Goal: Task Accomplishment & Management: Complete application form

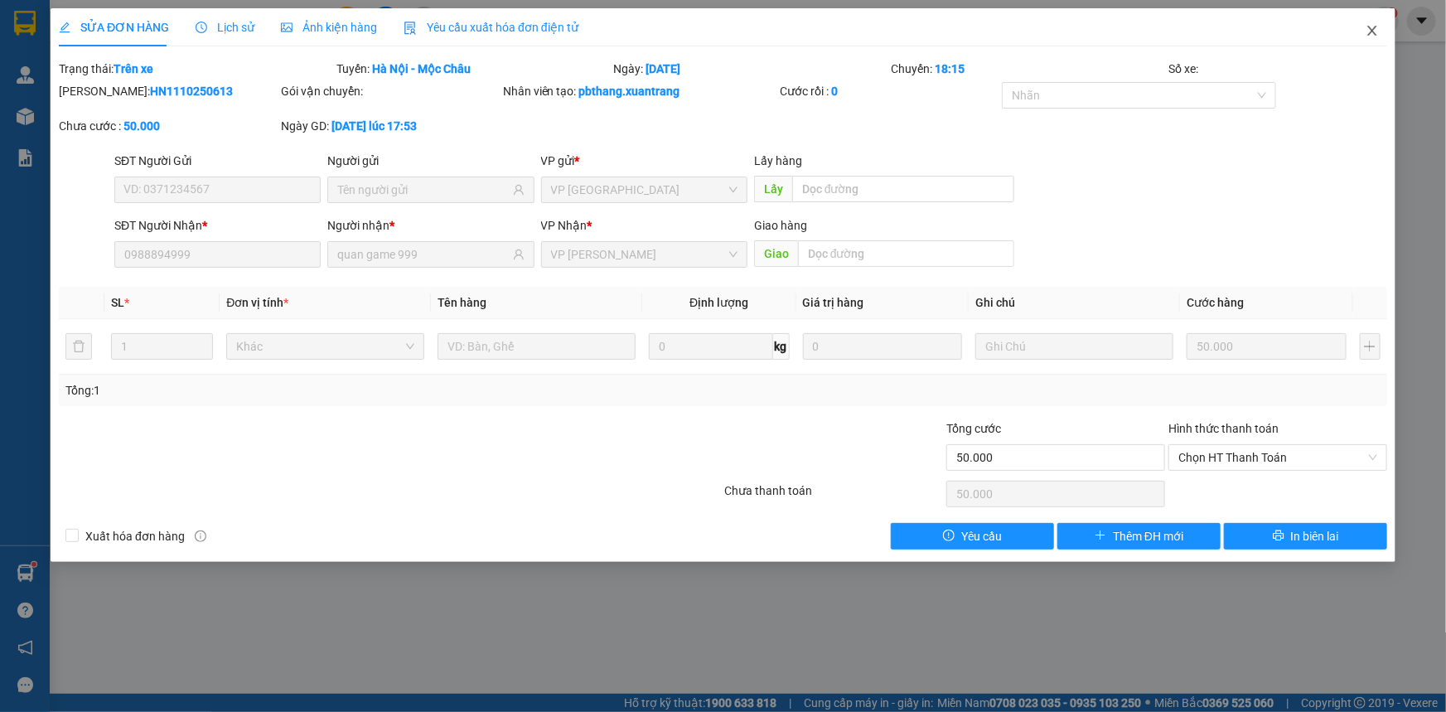
click at [1366, 30] on icon "close" at bounding box center [1372, 30] width 13 height 13
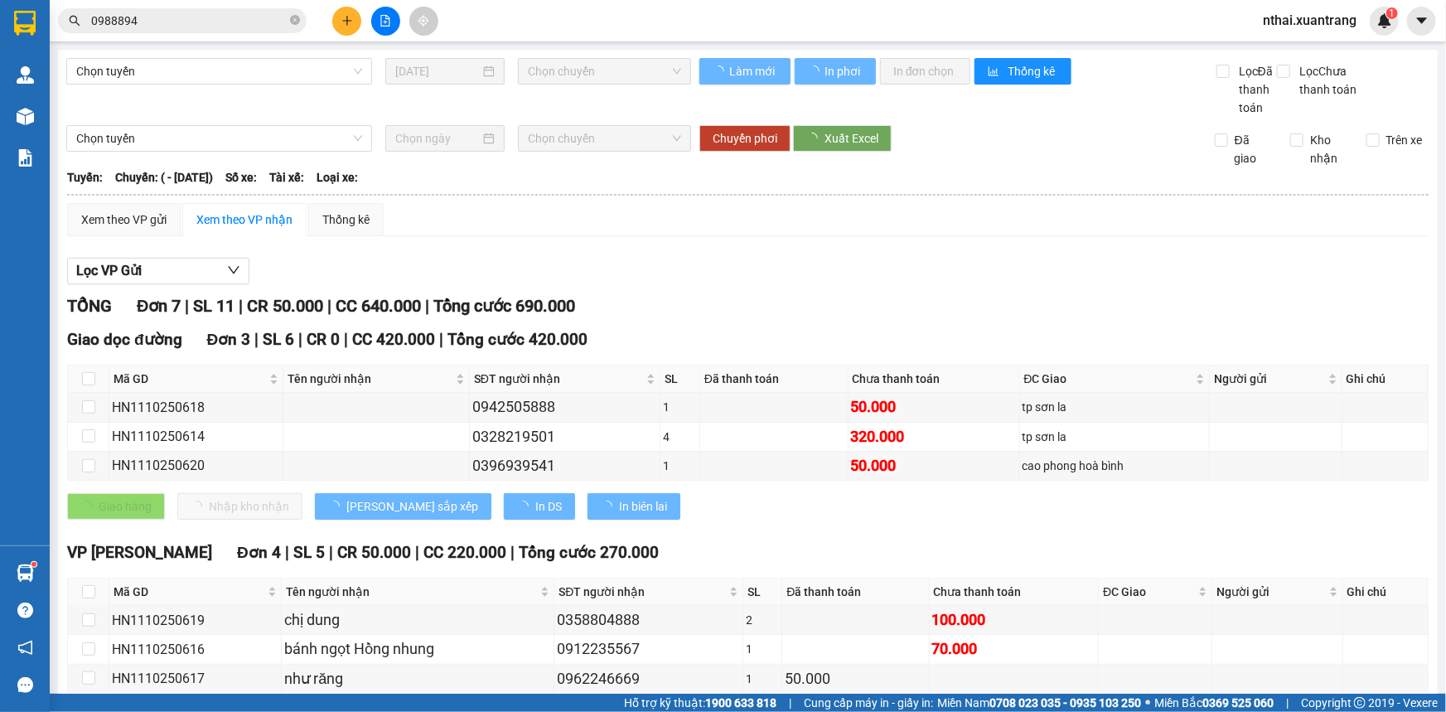
click at [176, 36] on div "Kết quả [PERSON_NAME] ( 7 ) Bộ lọc Mã ĐH Trạng thái Món hàng [PERSON_NAME] [PER…" at bounding box center [723, 20] width 1446 height 41
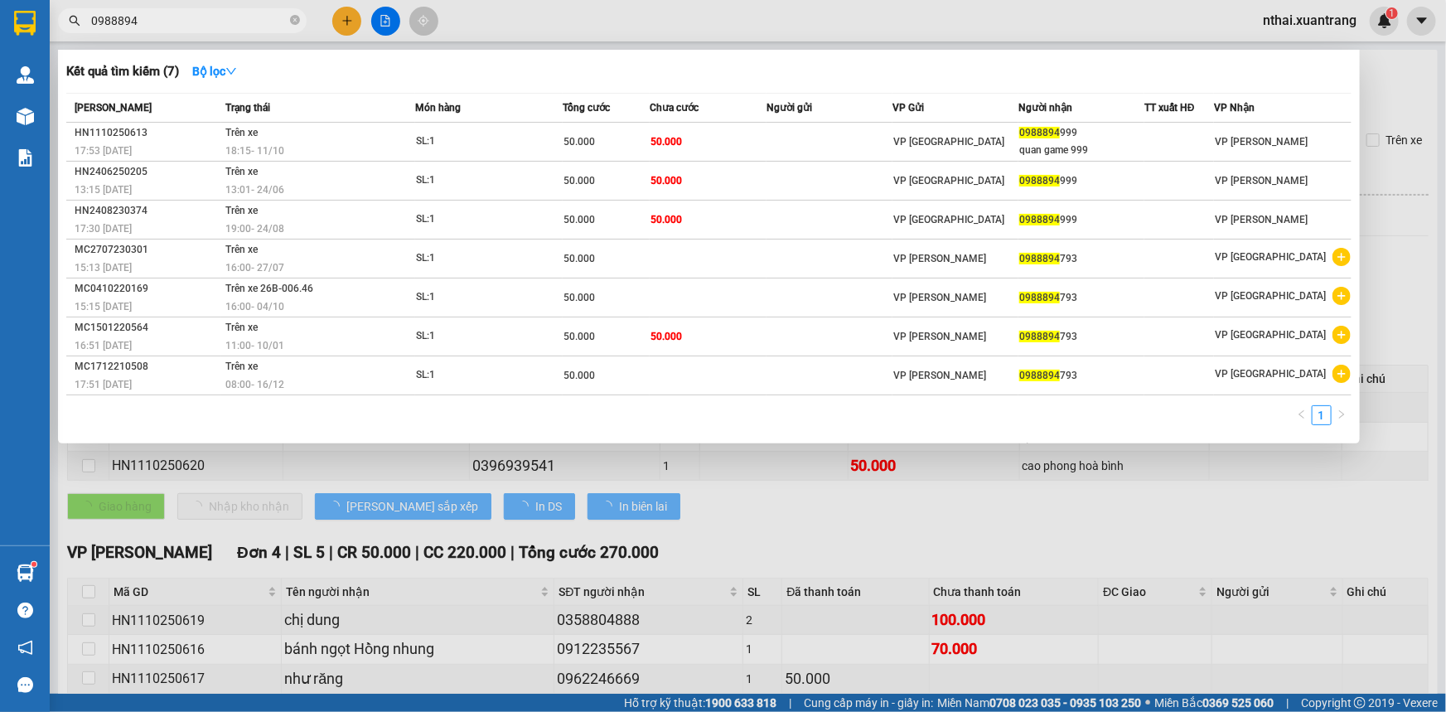
click at [176, 22] on input "0988894" at bounding box center [189, 21] width 196 height 18
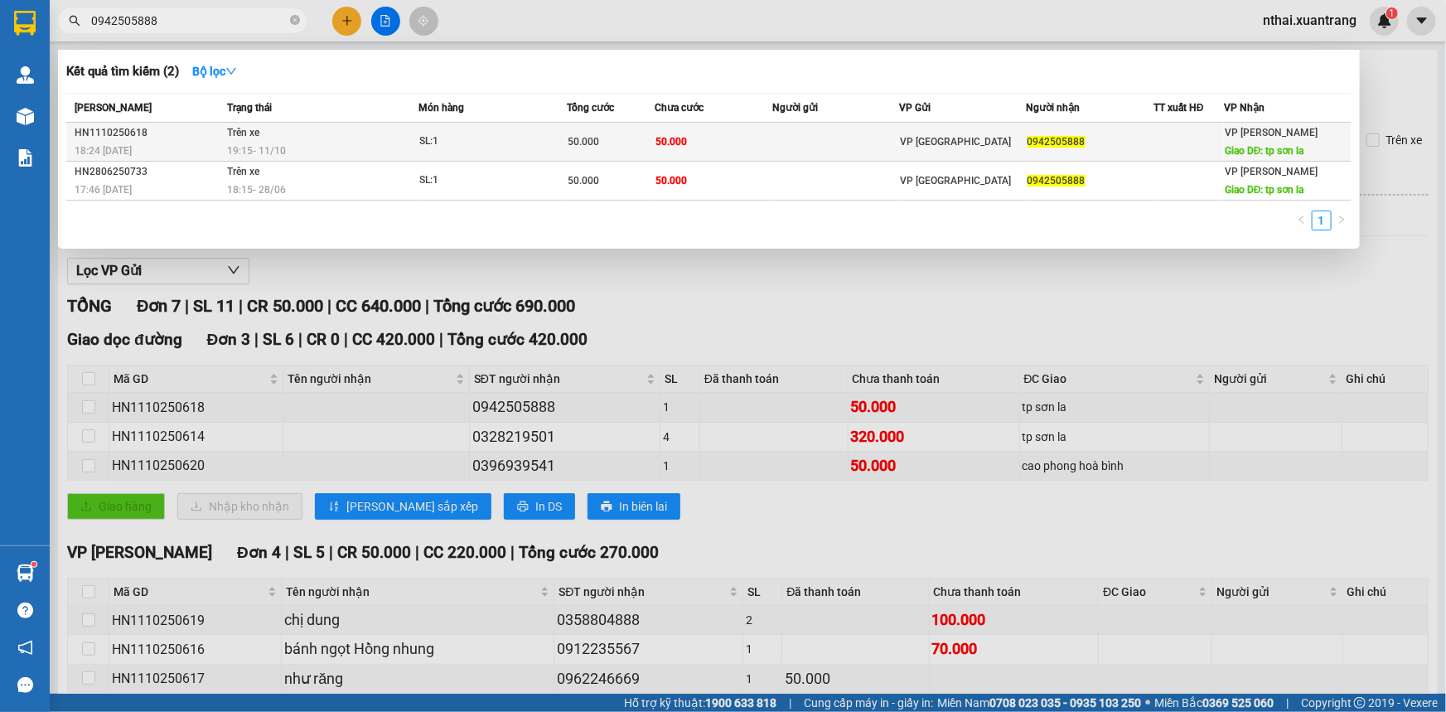
type input "0942505888"
click at [323, 139] on td "Trên xe 19:15 [DATE]" at bounding box center [321, 142] width 196 height 39
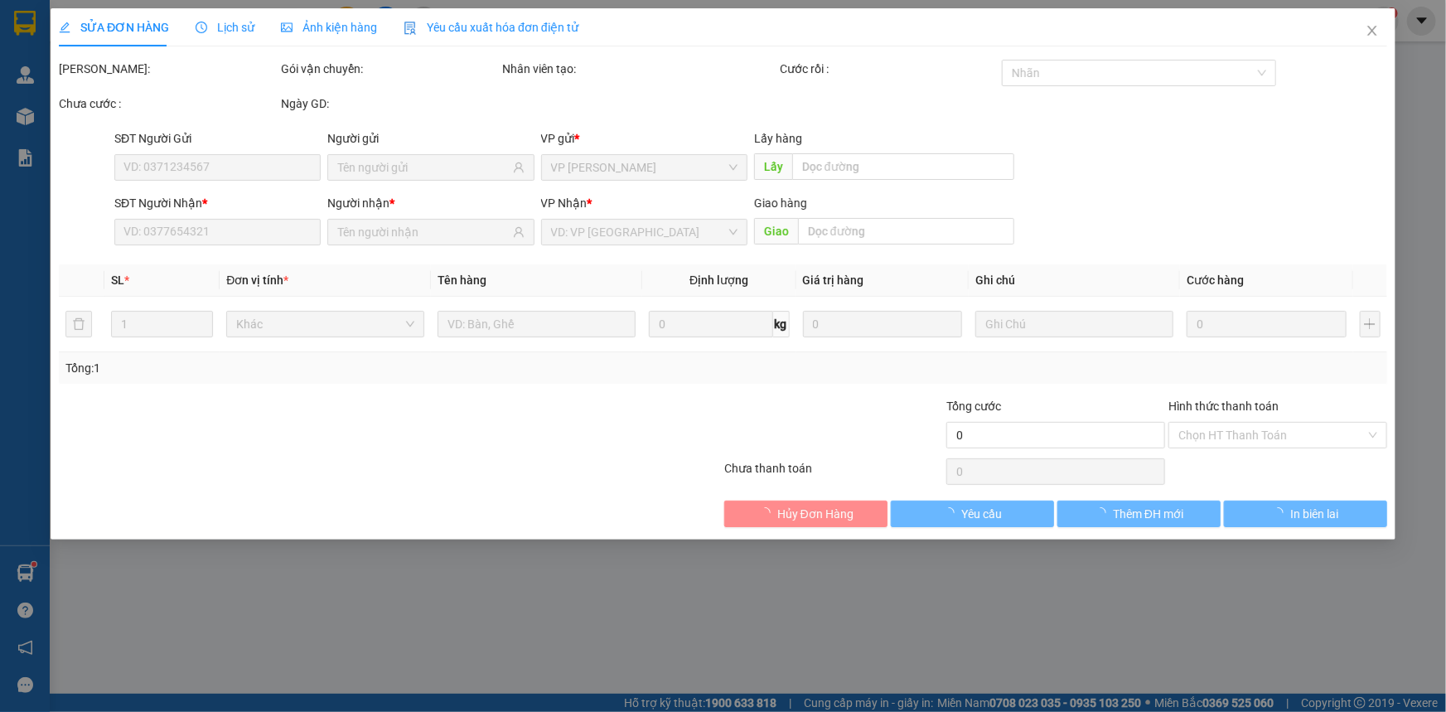
type input "0942505888"
type input "tp sơn la"
type input "50.000"
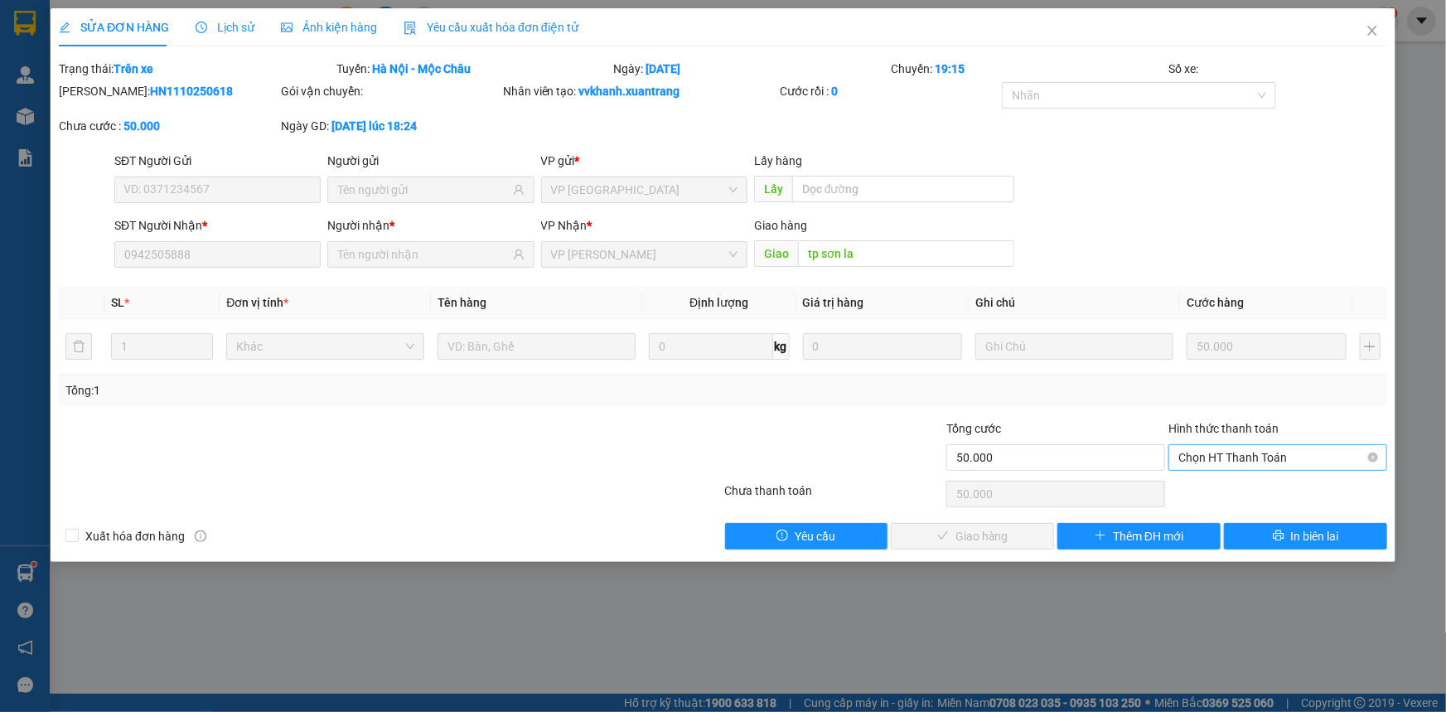
click at [1223, 453] on span "Chọn HT Thanh Toán" at bounding box center [1278, 457] width 199 height 25
click at [1233, 492] on div "Tại văn phòng" at bounding box center [1278, 490] width 199 height 18
type input "0"
click at [975, 537] on span "Giao hàng" at bounding box center [982, 536] width 53 height 18
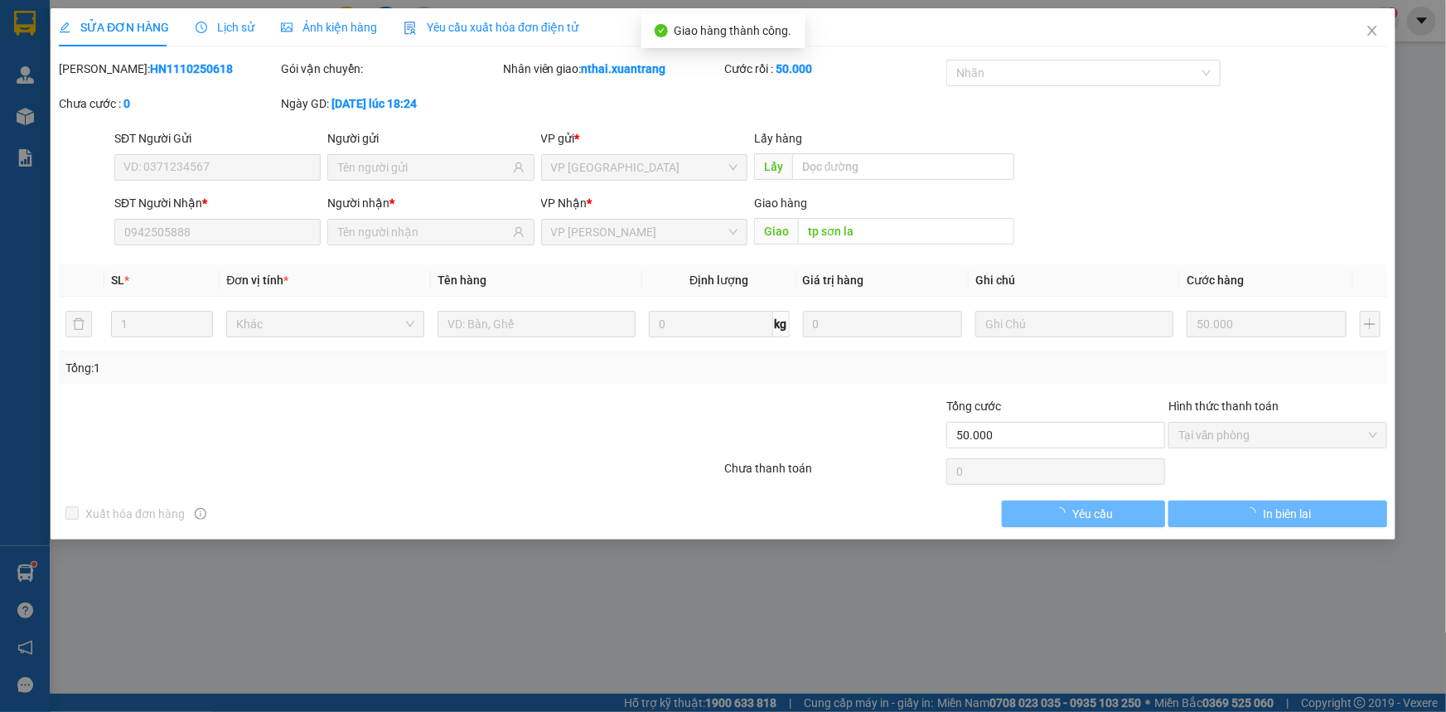
click at [342, 27] on span "Ảnh kiện hàng" at bounding box center [329, 27] width 96 height 13
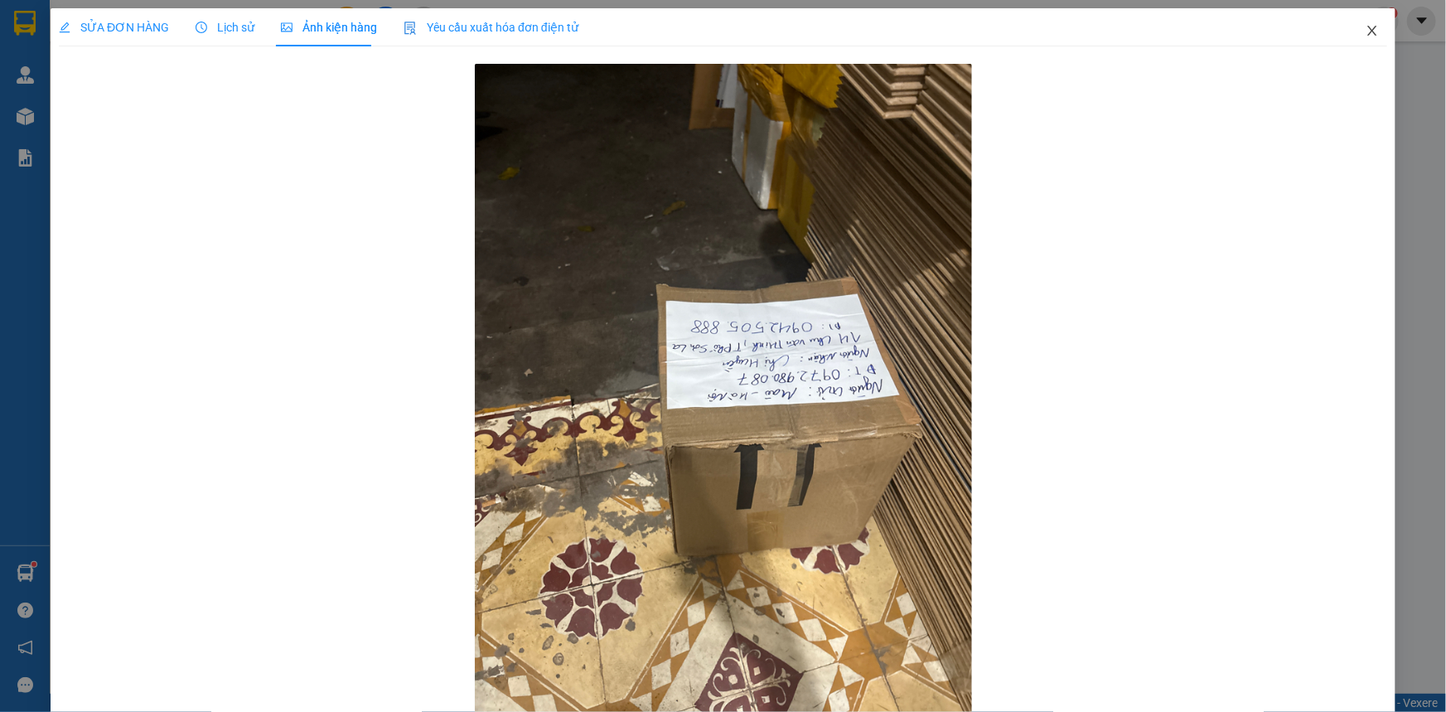
click at [1369, 32] on span "Close" at bounding box center [1372, 31] width 46 height 46
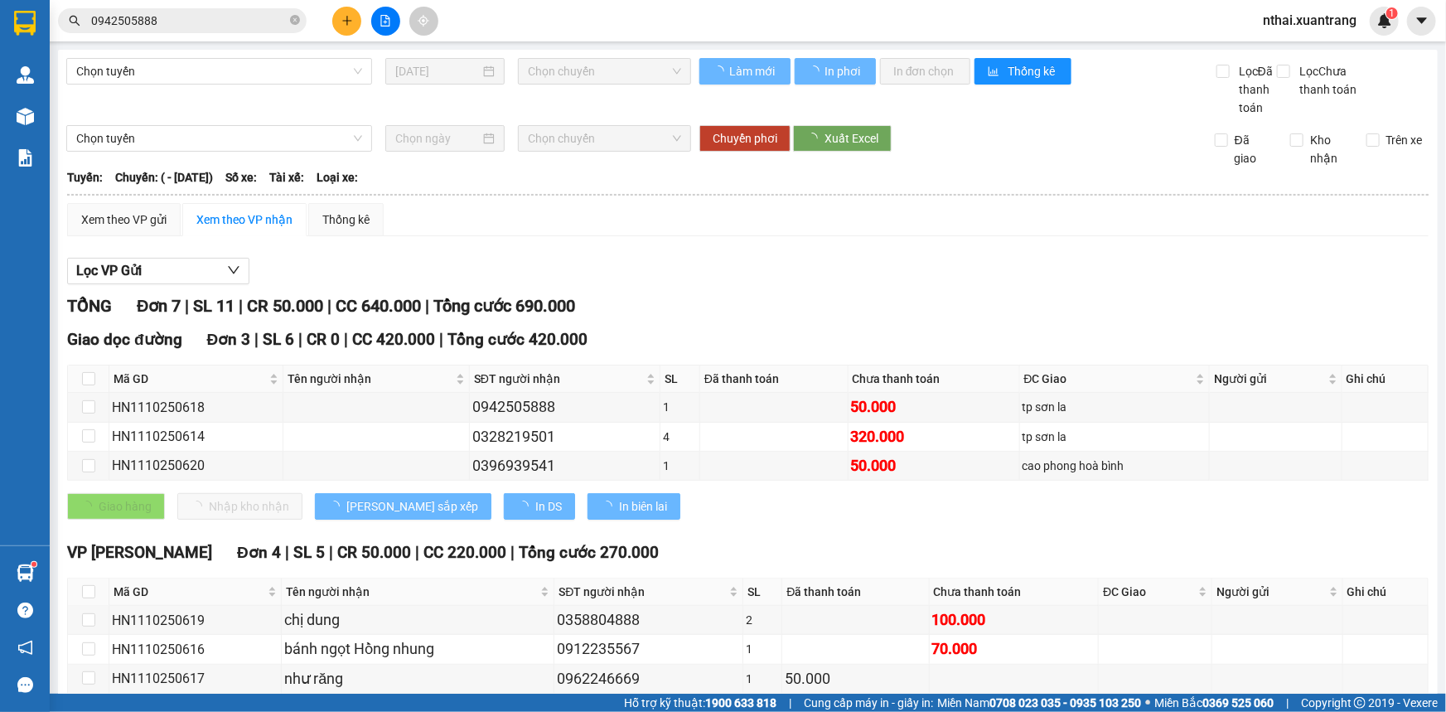
click at [1296, 23] on span "nthai.xuantrang" at bounding box center [1310, 20] width 120 height 21
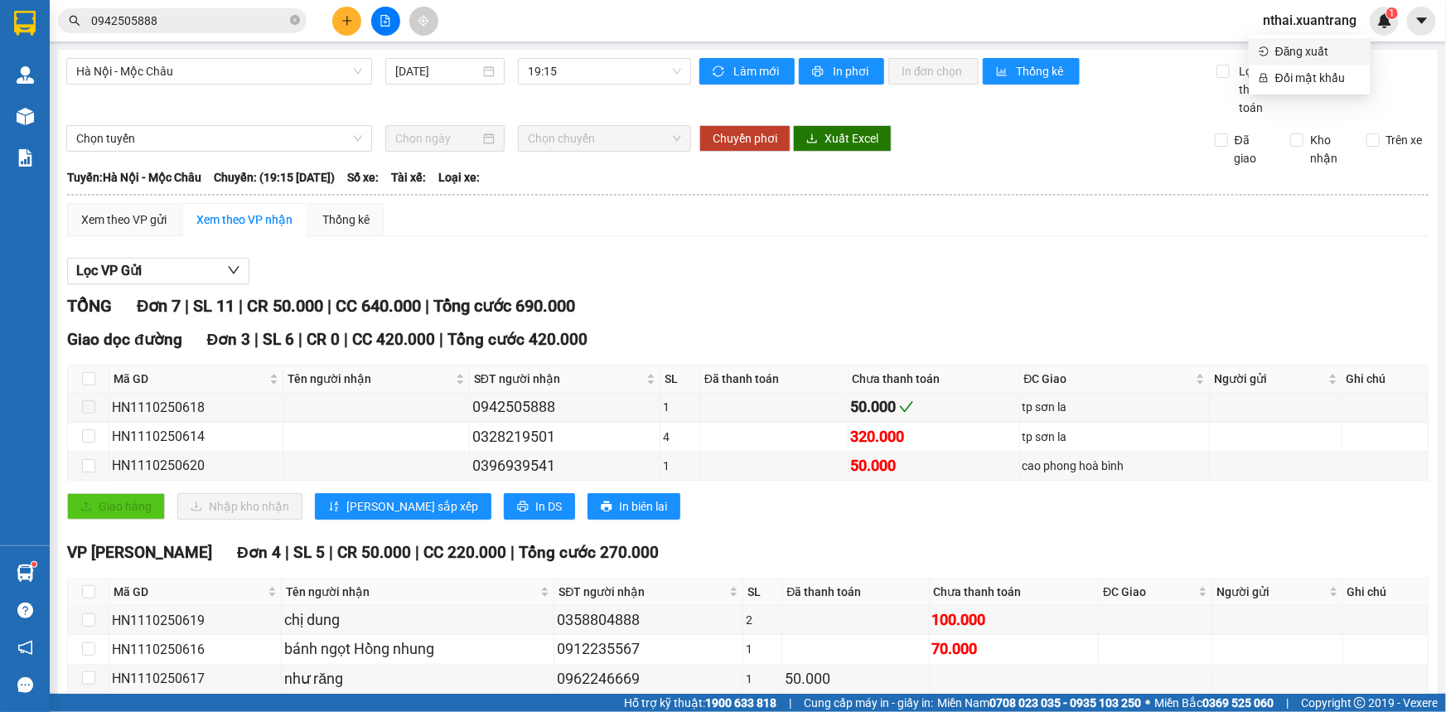
click at [1293, 58] on span "Đăng xuất" at bounding box center [1318, 51] width 85 height 18
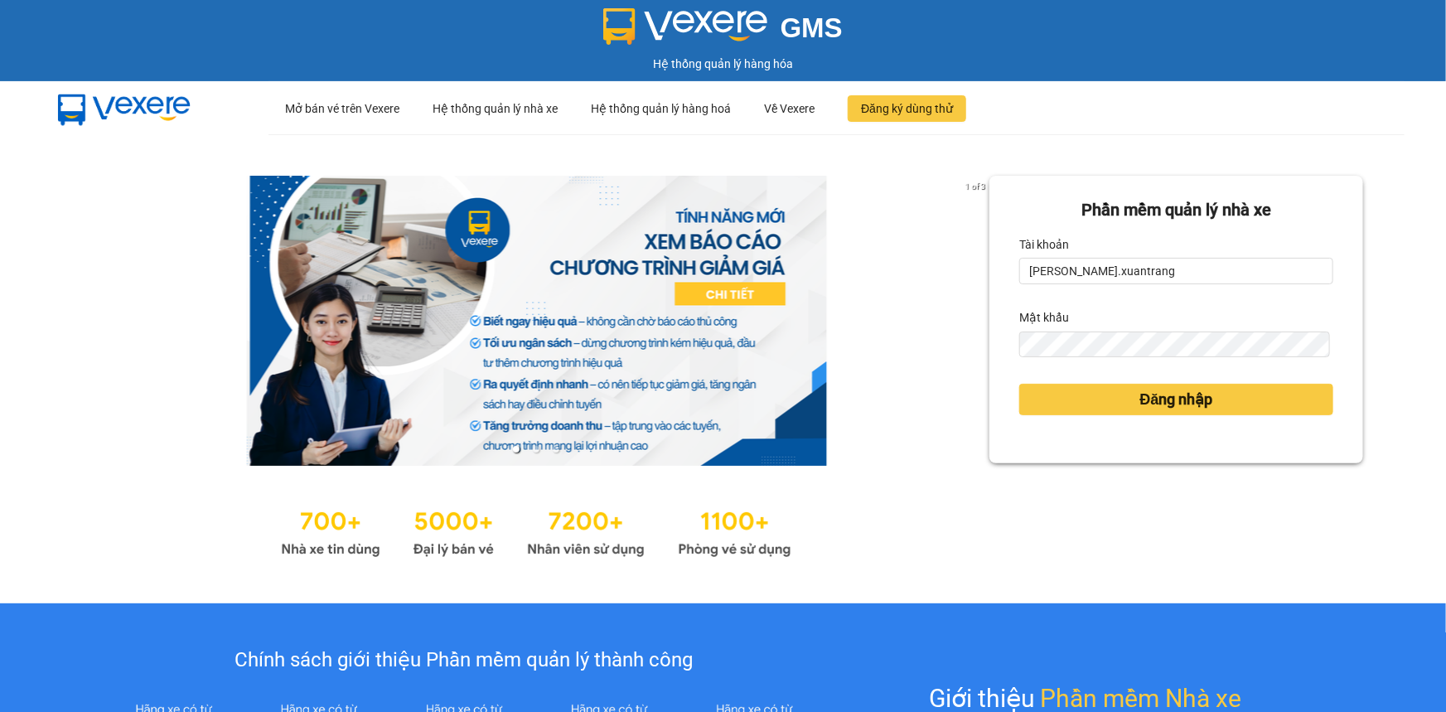
click at [1130, 303] on form "Phần mềm quản lý nhà xe Tài khoản nguyenhong.xuantrang Mật khẩu Đăng nhập" at bounding box center [1177, 319] width 314 height 245
click at [1082, 268] on input "nguyenhong.xuantrang" at bounding box center [1177, 271] width 314 height 27
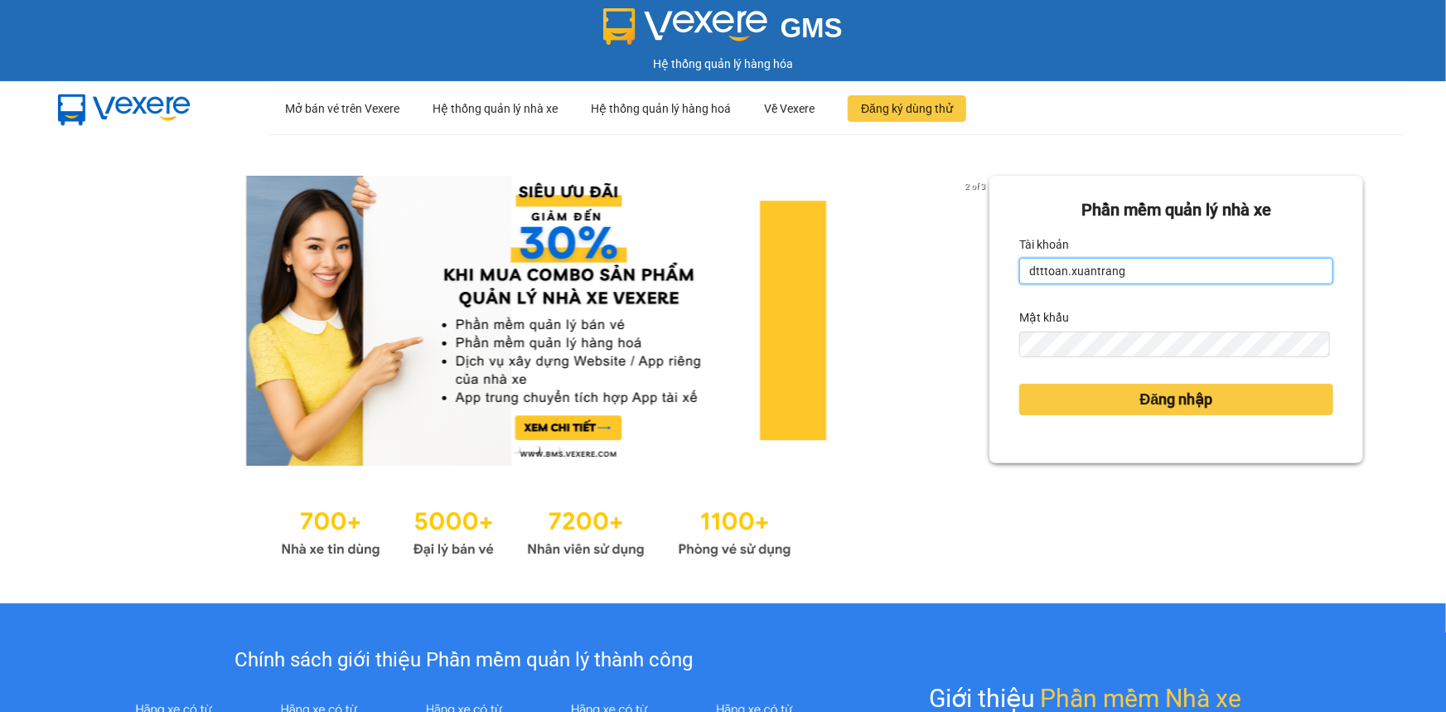
click at [1038, 278] on input "dtttoan.xuantrang" at bounding box center [1177, 271] width 314 height 27
type input "dttoan.xuantrang"
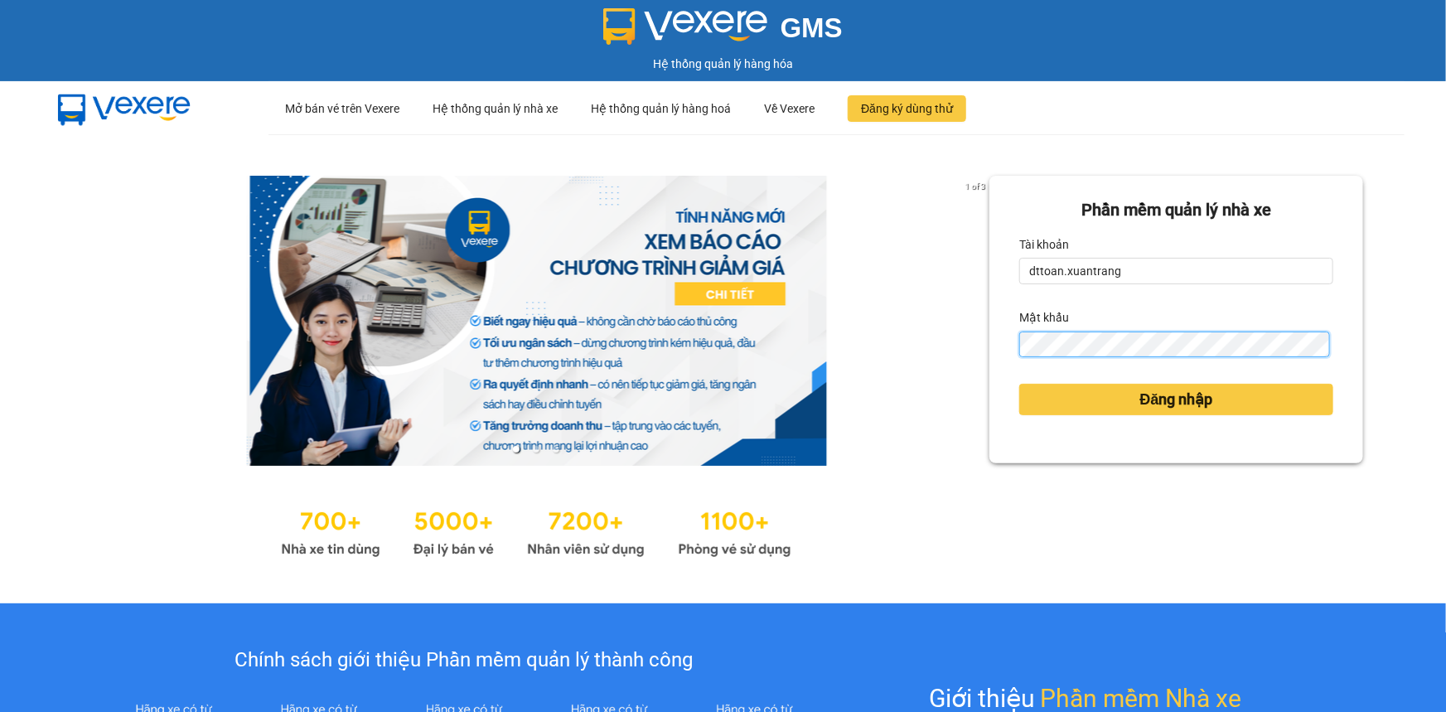
click at [1020, 384] on button "Đăng nhập" at bounding box center [1177, 399] width 314 height 31
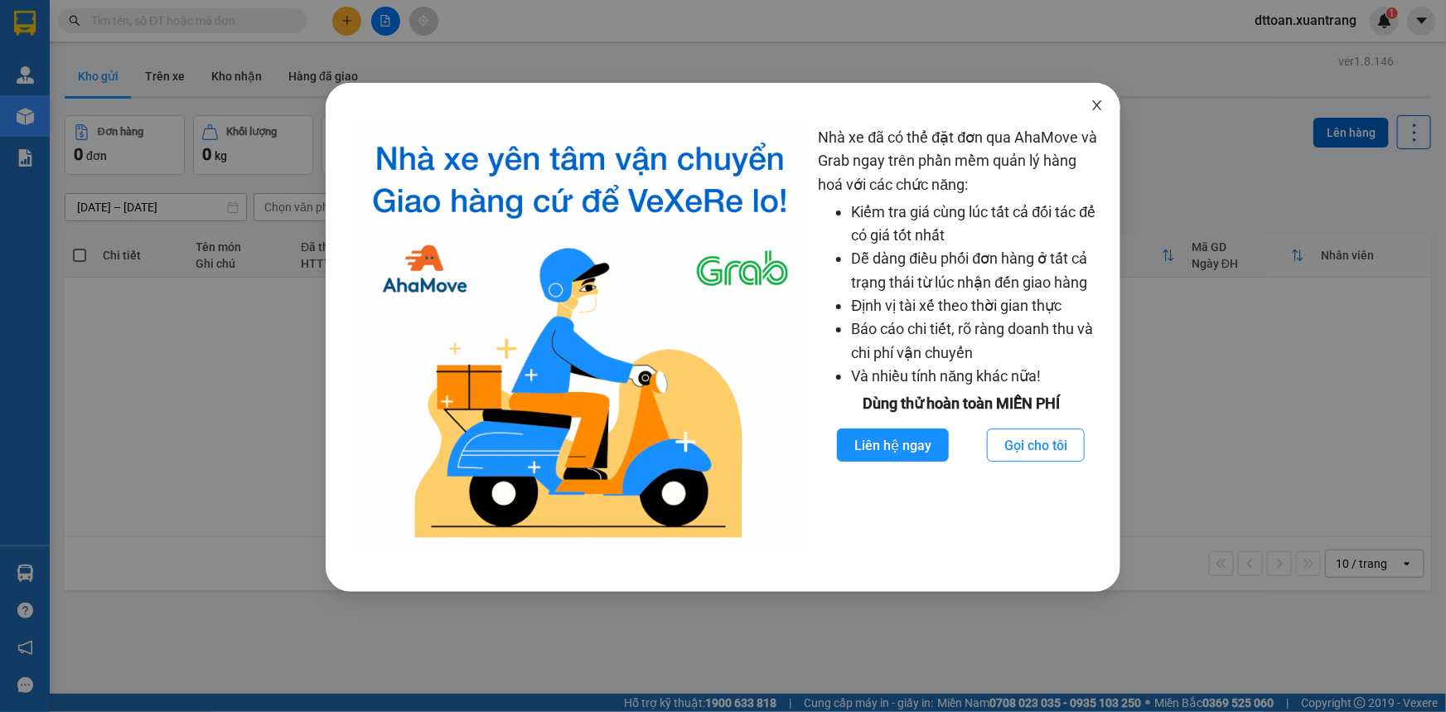
click at [1095, 102] on icon "close" at bounding box center [1097, 105] width 13 height 13
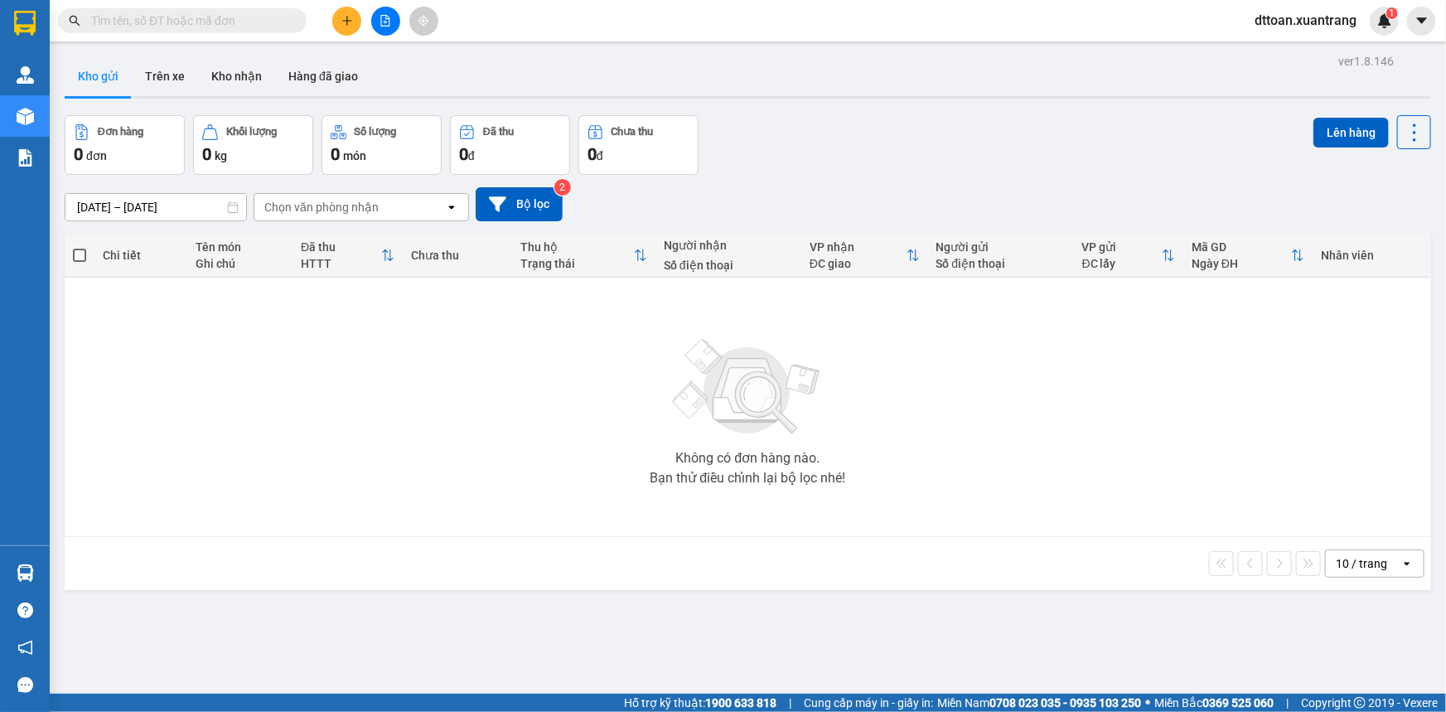
click at [264, 27] on input "text" at bounding box center [189, 21] width 196 height 18
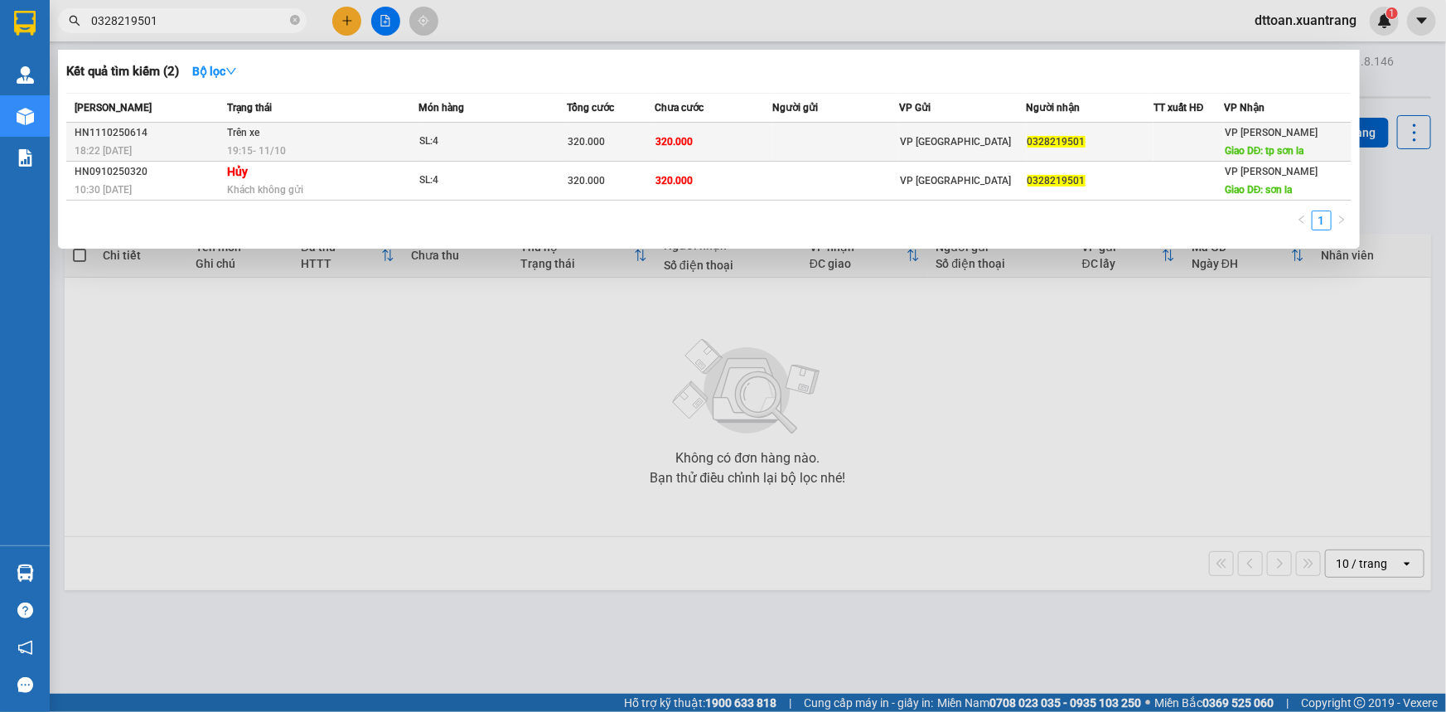
type input "0328219501"
click at [555, 149] on span "SL: 4" at bounding box center [492, 142] width 147 height 18
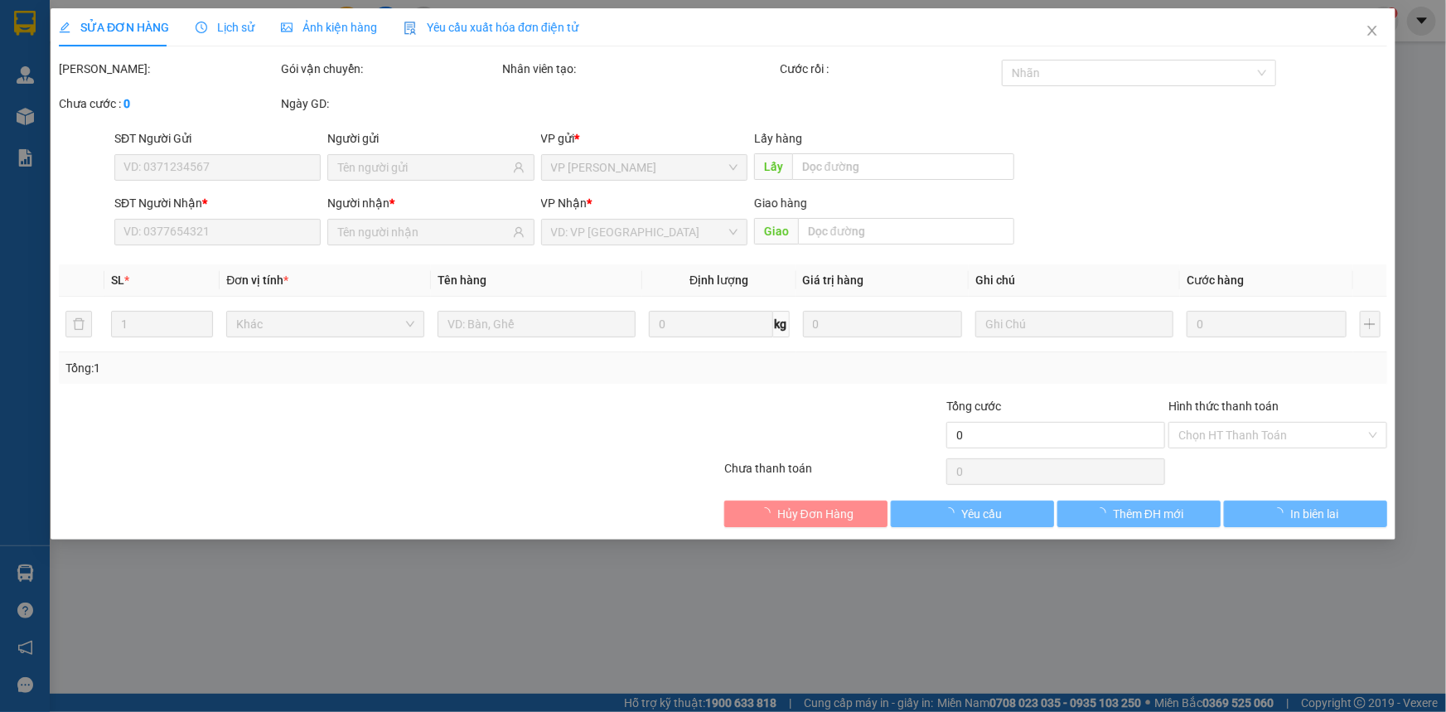
type input "0328219501"
type input "tp sơn la"
type input "320.000"
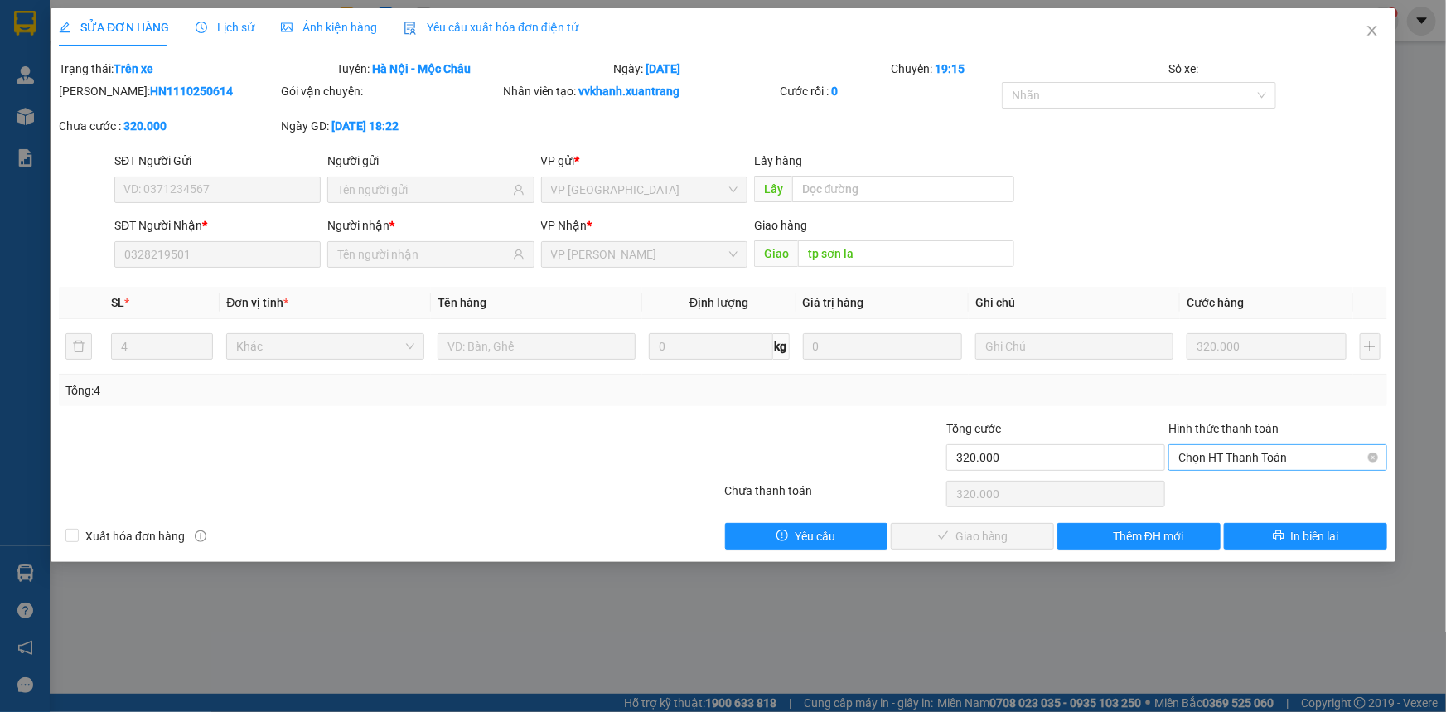
click at [1227, 465] on span "Chọn HT Thanh Toán" at bounding box center [1278, 457] width 199 height 25
click at [1215, 497] on div "Tại văn phòng" at bounding box center [1278, 490] width 199 height 18
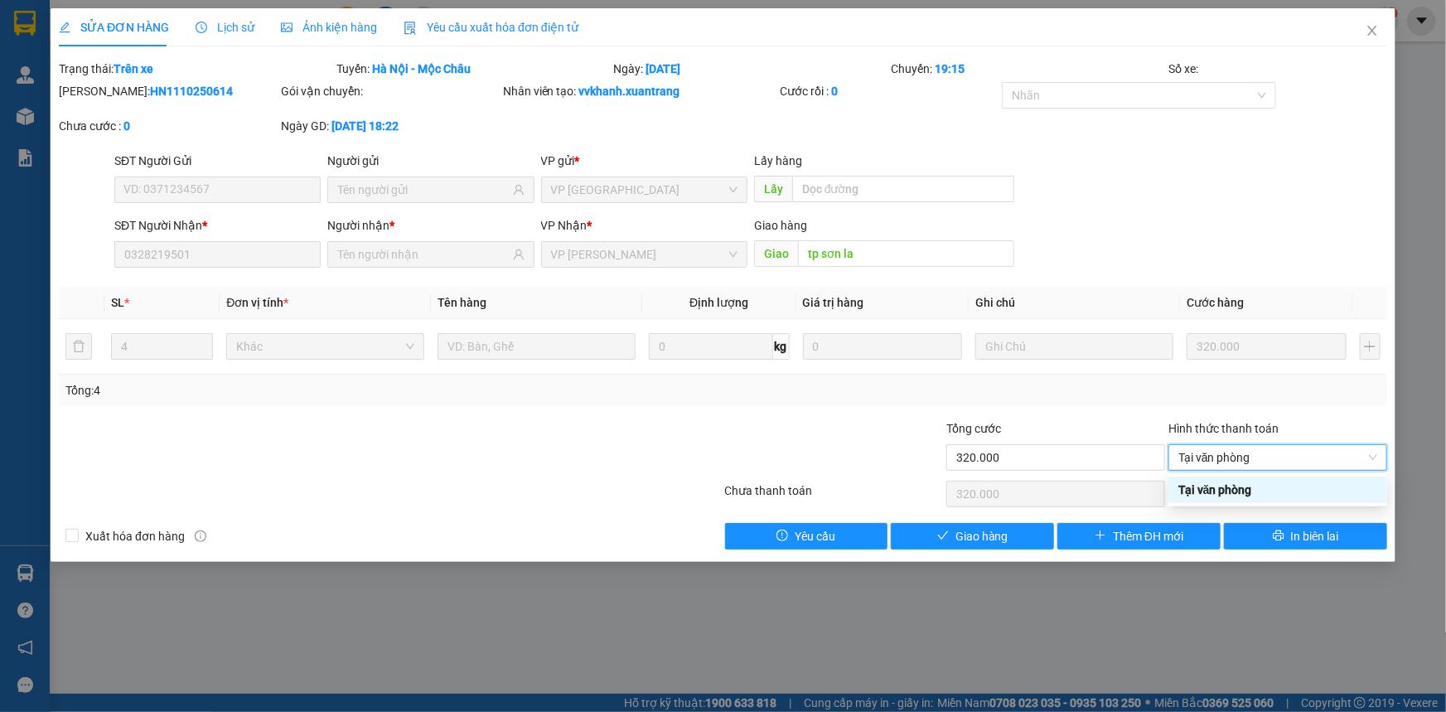
type input "0"
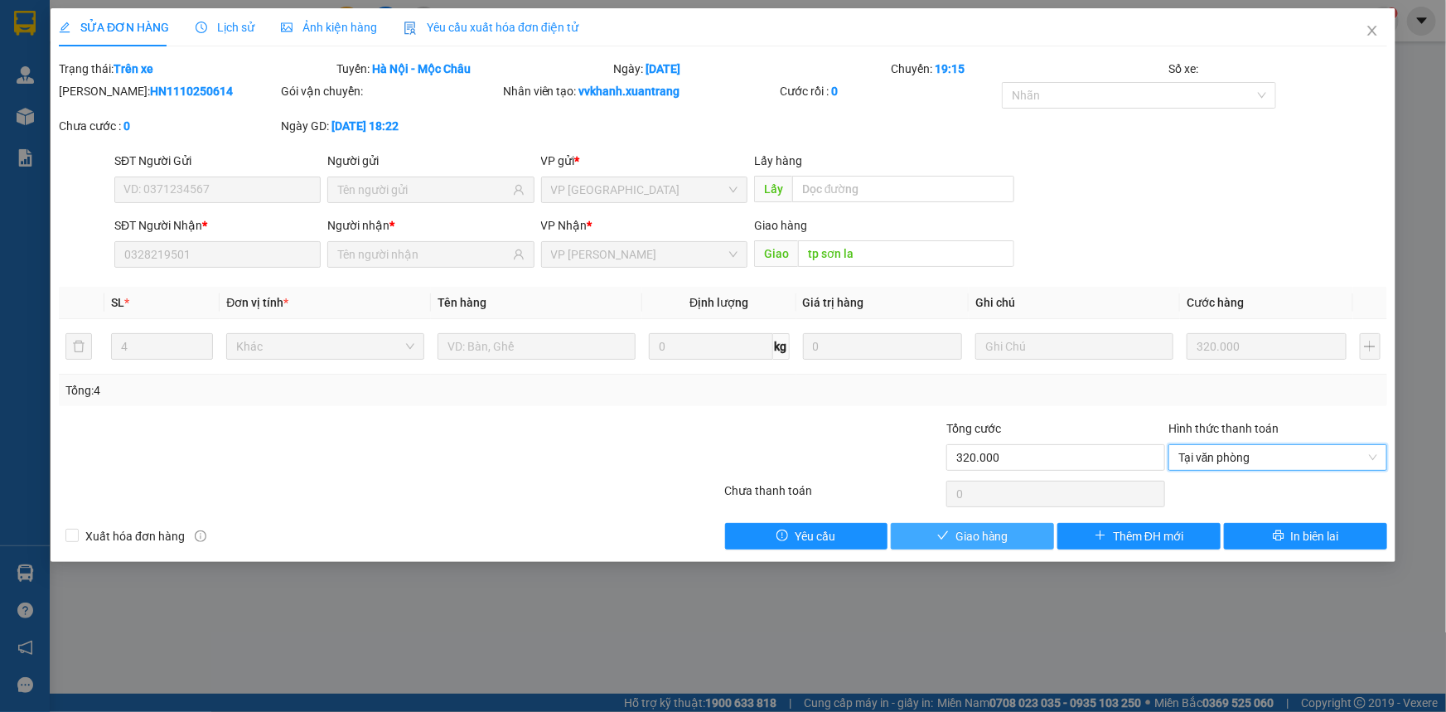
click at [1004, 529] on span "Giao hàng" at bounding box center [982, 536] width 53 height 18
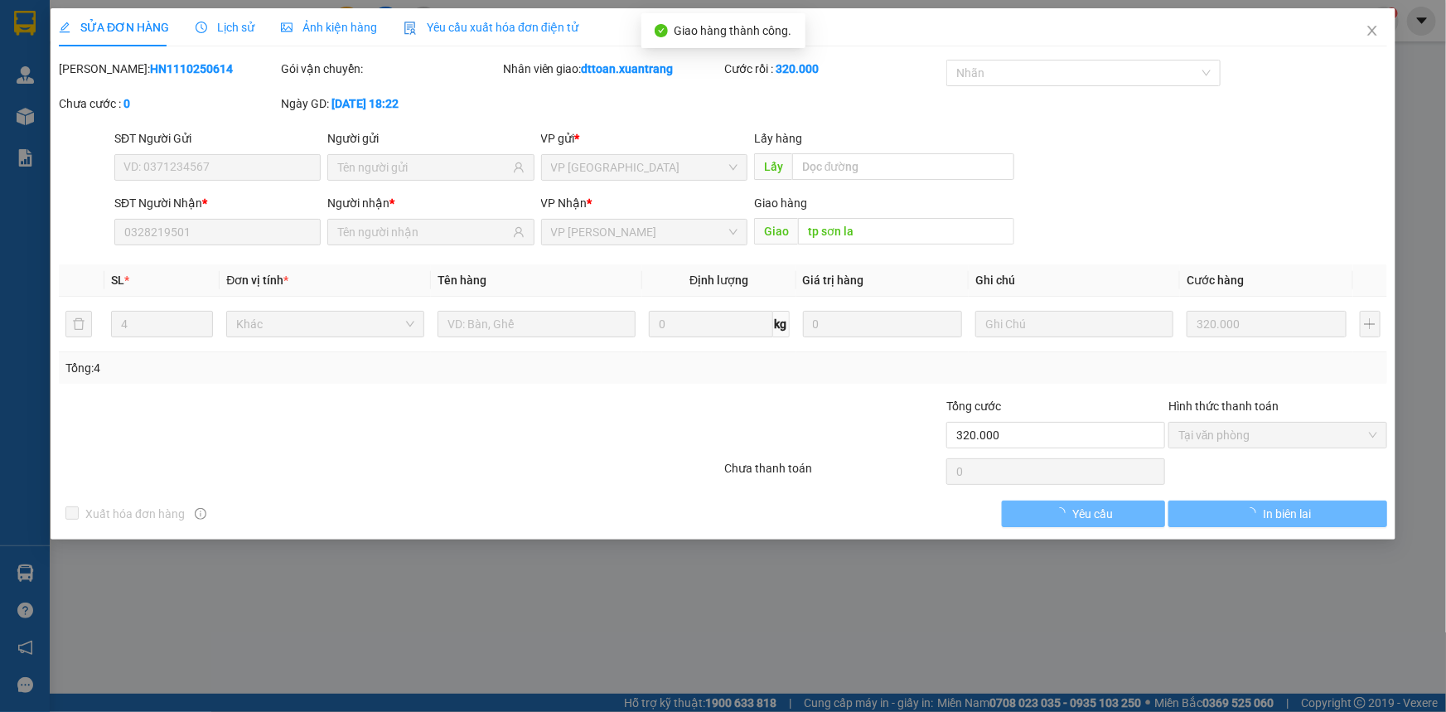
click at [314, 23] on span "Ảnh kiện hàng" at bounding box center [329, 27] width 96 height 13
